Goal: Find specific page/section: Find specific page/section

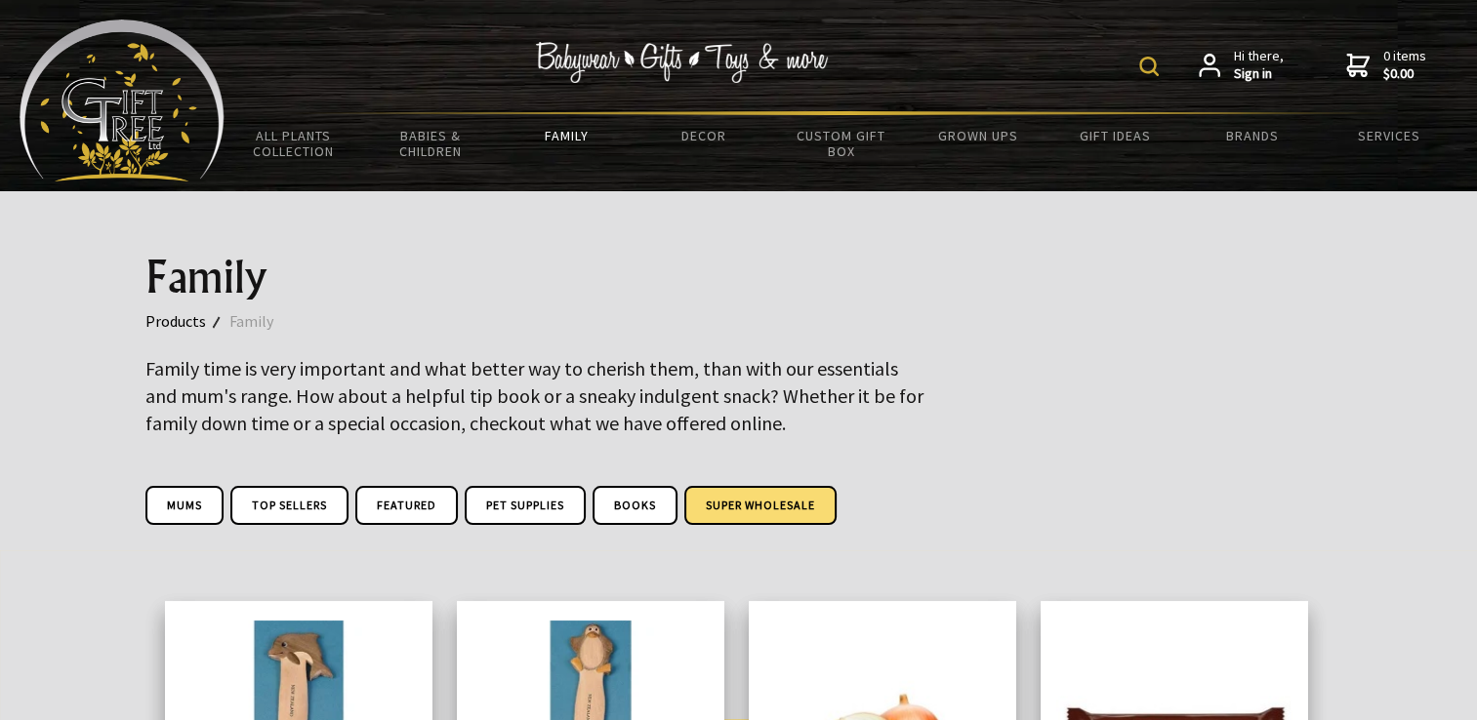
click at [735, 508] on link "Super Wholesale" at bounding box center [760, 505] width 152 height 39
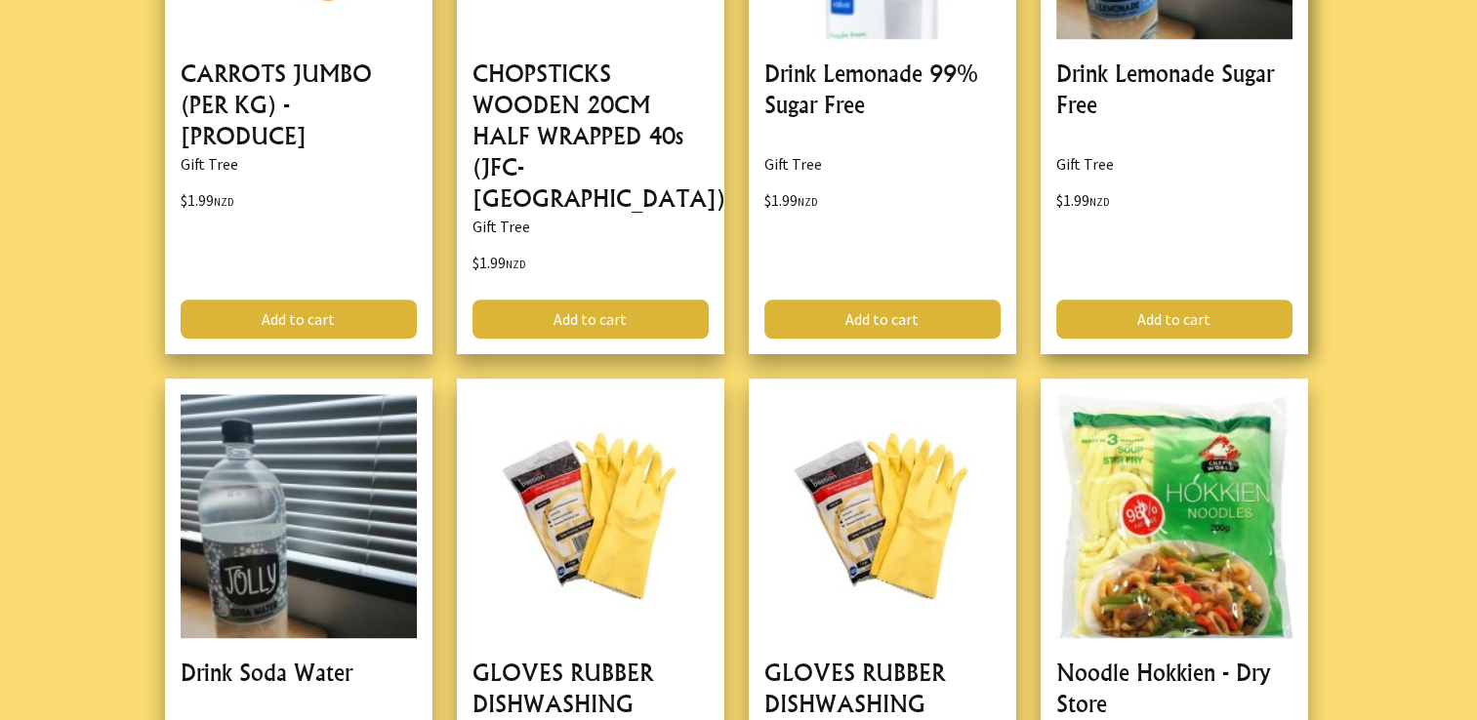
scroll to position [1366, 0]
